Goal: Task Accomplishment & Management: Complete application form

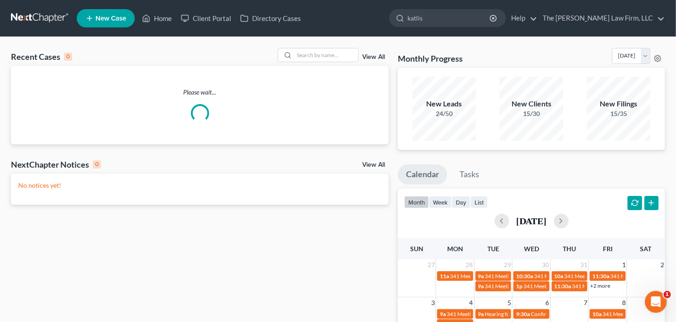
type input "katlisa"
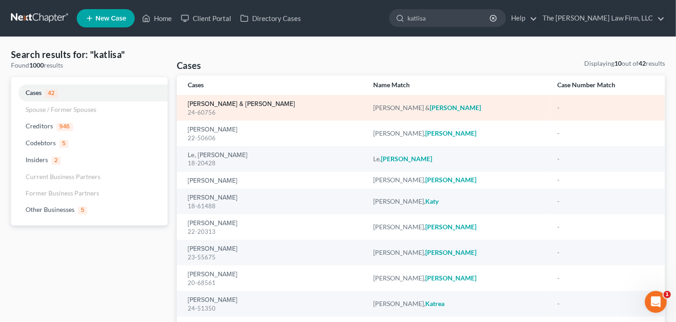
click at [217, 102] on link "Johnson, Kevin & Katlisa" at bounding box center [241, 104] width 107 height 6
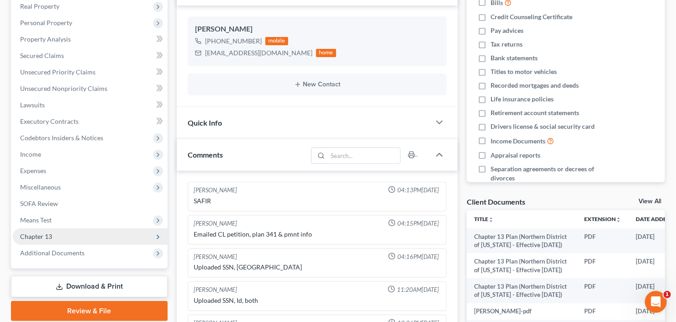
scroll to position [15, 0]
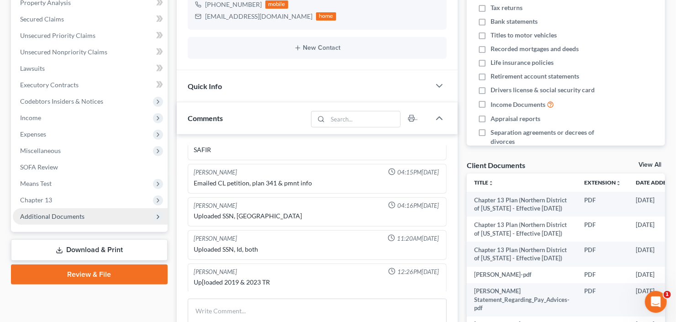
click at [62, 218] on span "Additional Documents" at bounding box center [52, 216] width 64 height 8
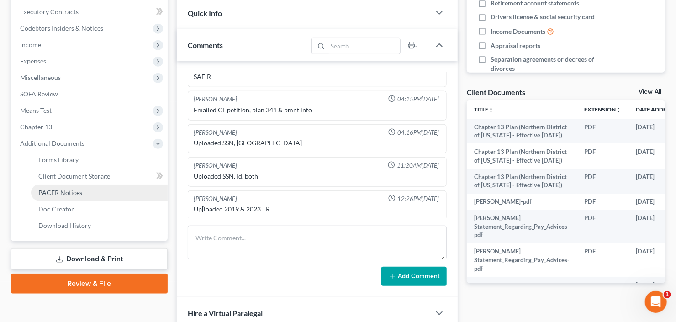
click at [59, 192] on span "PACER Notices" at bounding box center [60, 193] width 44 height 8
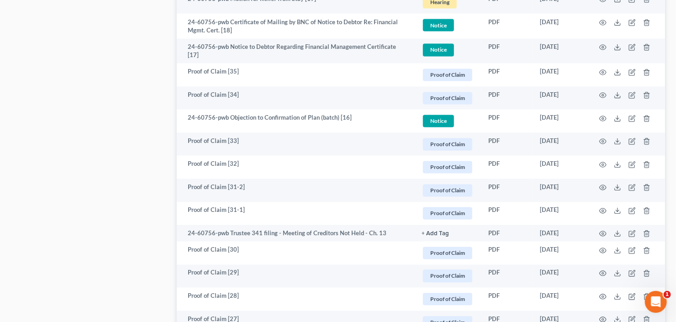
scroll to position [804, 0]
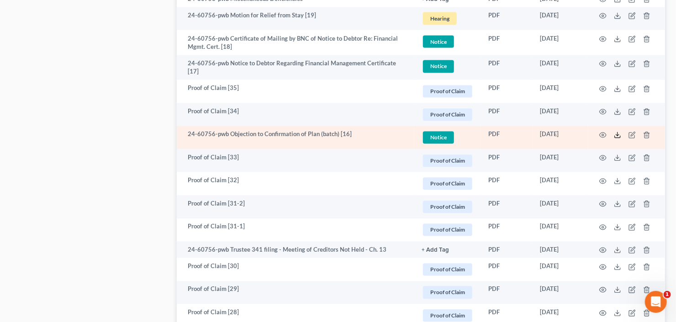
click at [617, 132] on icon at bounding box center [617, 134] width 7 height 7
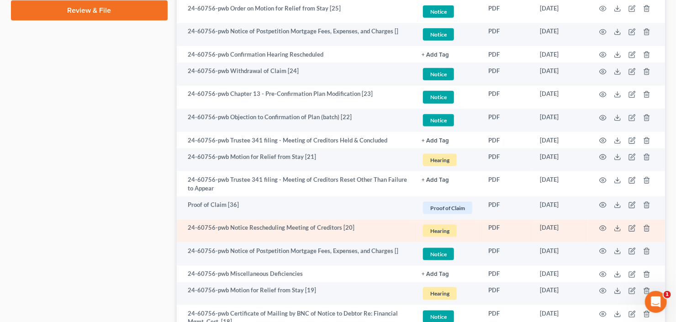
scroll to position [511, 0]
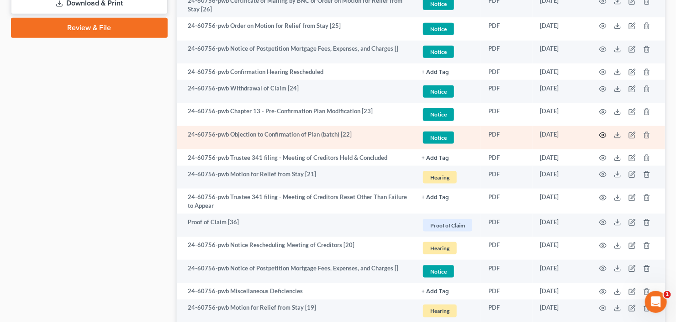
click at [603, 135] on circle "button" at bounding box center [603, 135] width 2 height 2
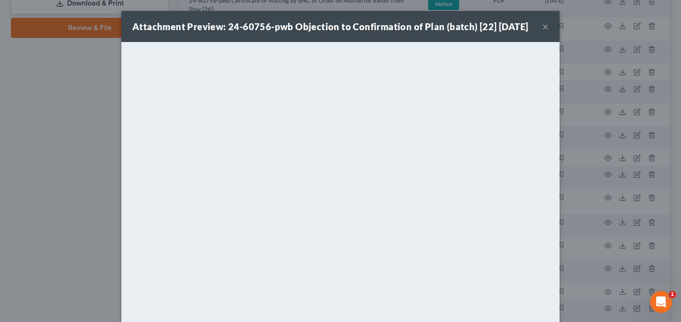
click at [543, 31] on button "×" at bounding box center [545, 26] width 6 height 11
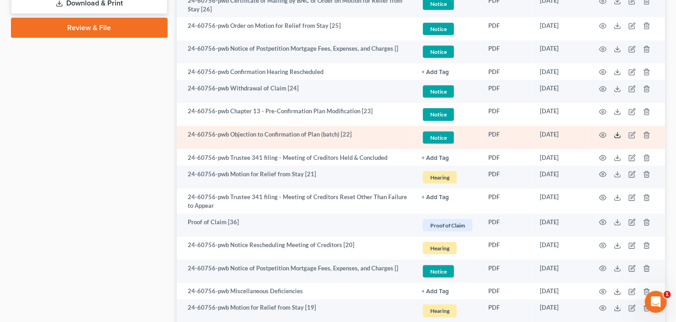
click at [615, 133] on icon at bounding box center [617, 134] width 7 height 7
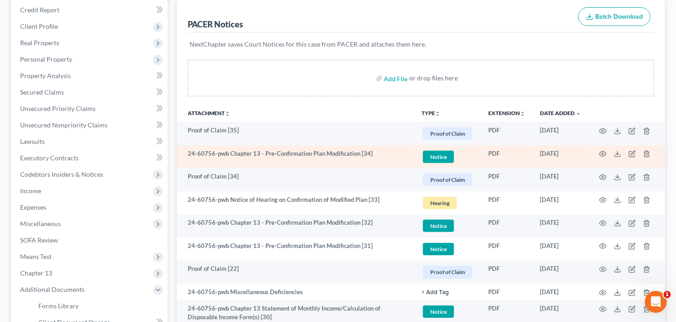
scroll to position [0, 0]
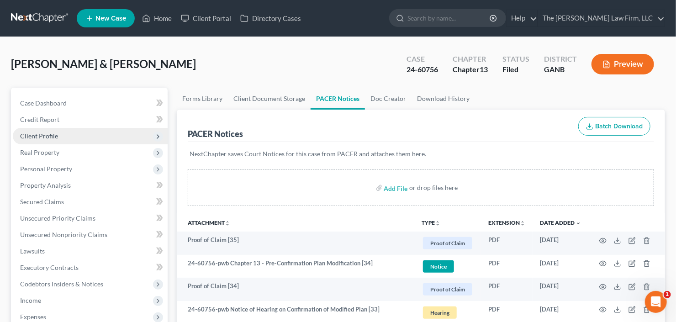
click at [50, 132] on span "Client Profile" at bounding box center [39, 136] width 38 height 8
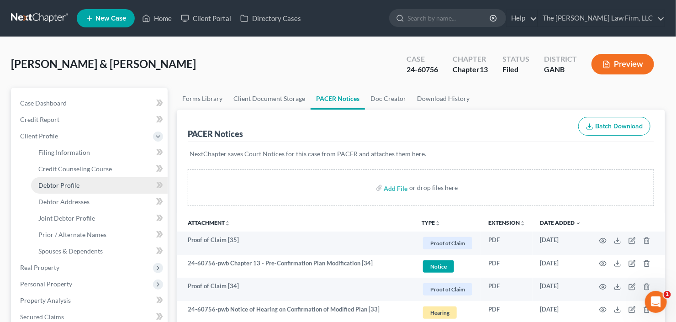
click at [63, 187] on span "Debtor Profile" at bounding box center [58, 185] width 41 height 8
select select "1"
select select "2"
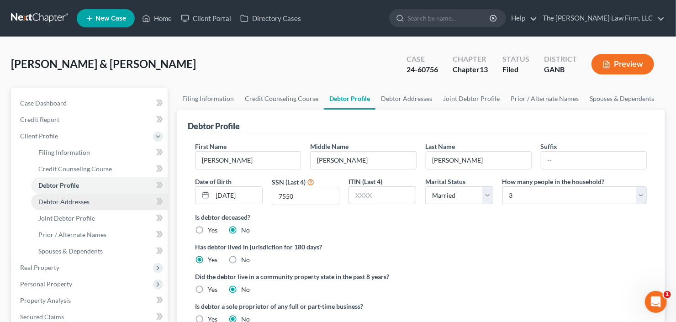
radio input "true"
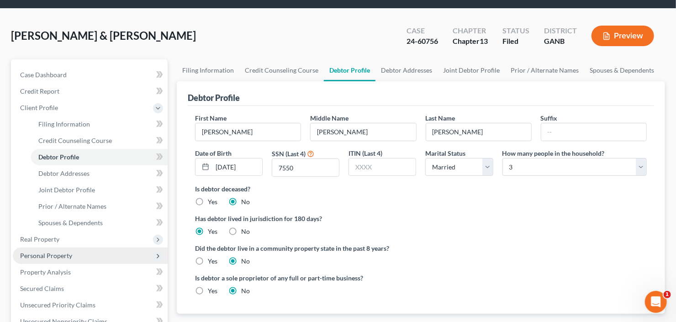
scroll to position [73, 0]
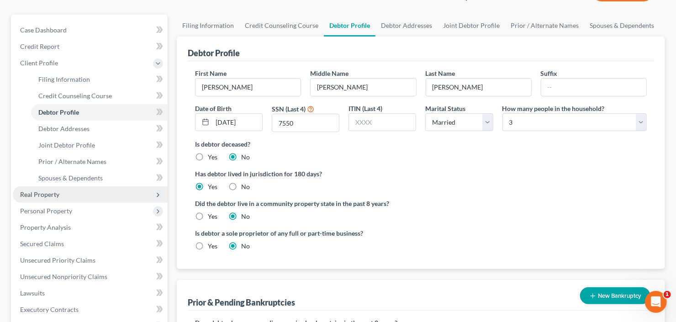
click at [80, 195] on span "Real Property" at bounding box center [90, 194] width 155 height 16
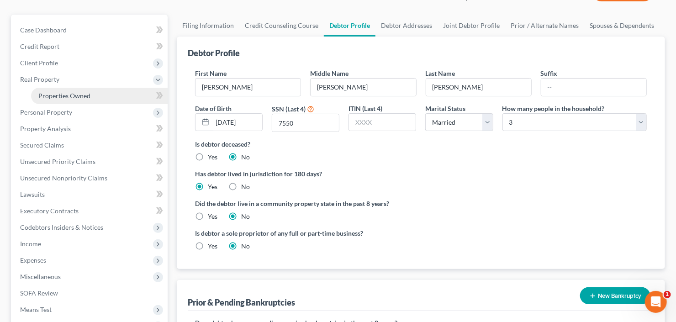
click at [96, 95] on link "Properties Owned" at bounding box center [99, 96] width 137 height 16
